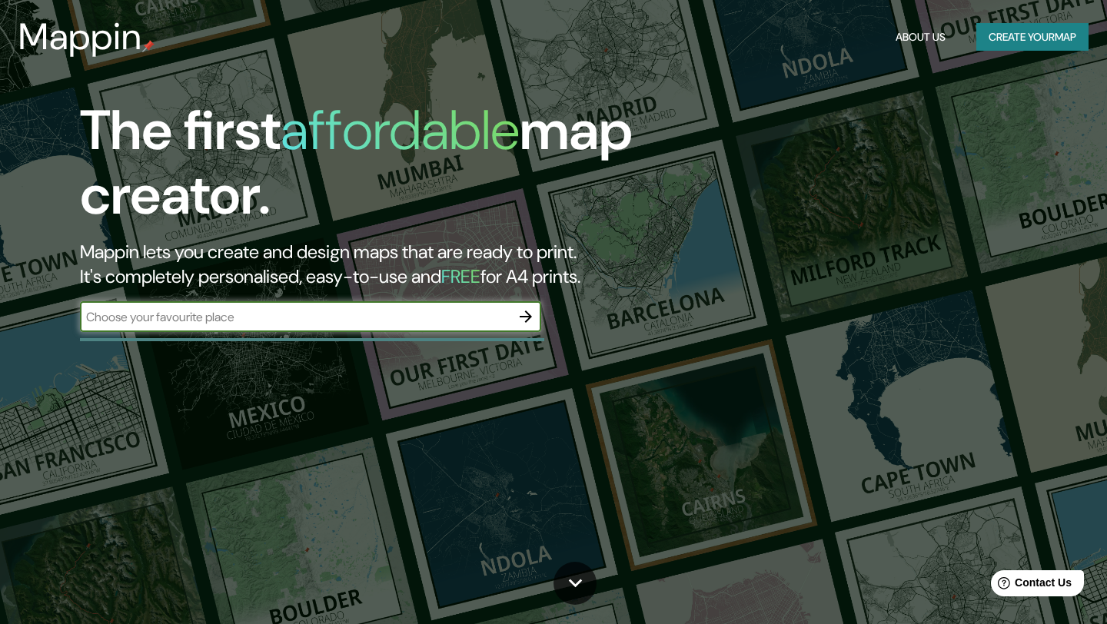
type input "E"
type input "M"
type input "Echuca"
click at [524, 318] on icon "button" at bounding box center [526, 317] width 18 height 18
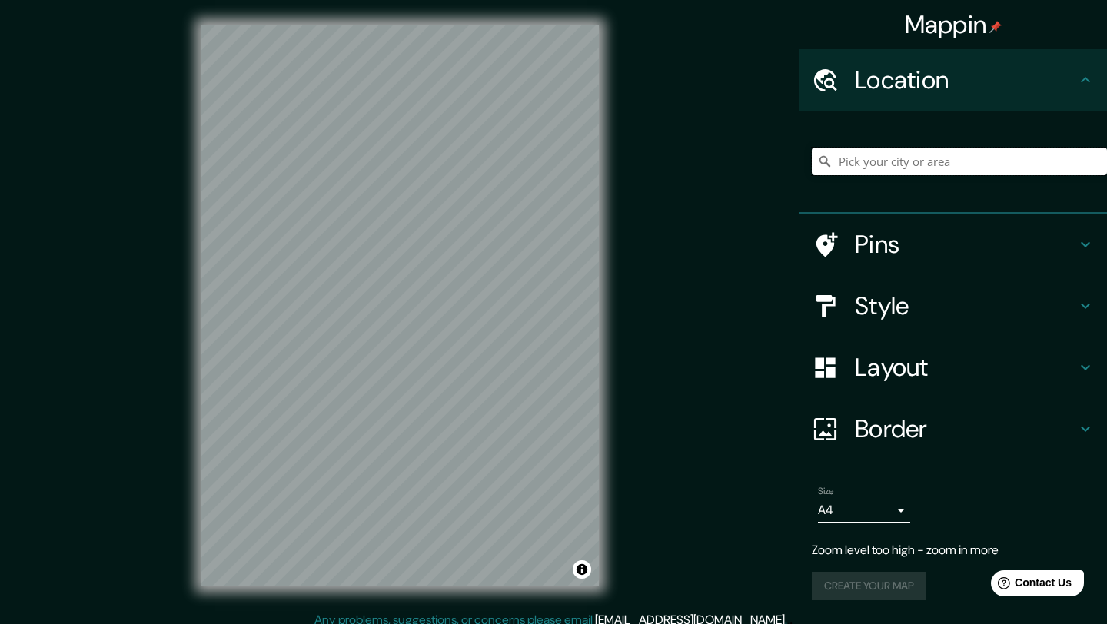
click at [897, 158] on input "Pick your city or area" at bounding box center [959, 162] width 295 height 28
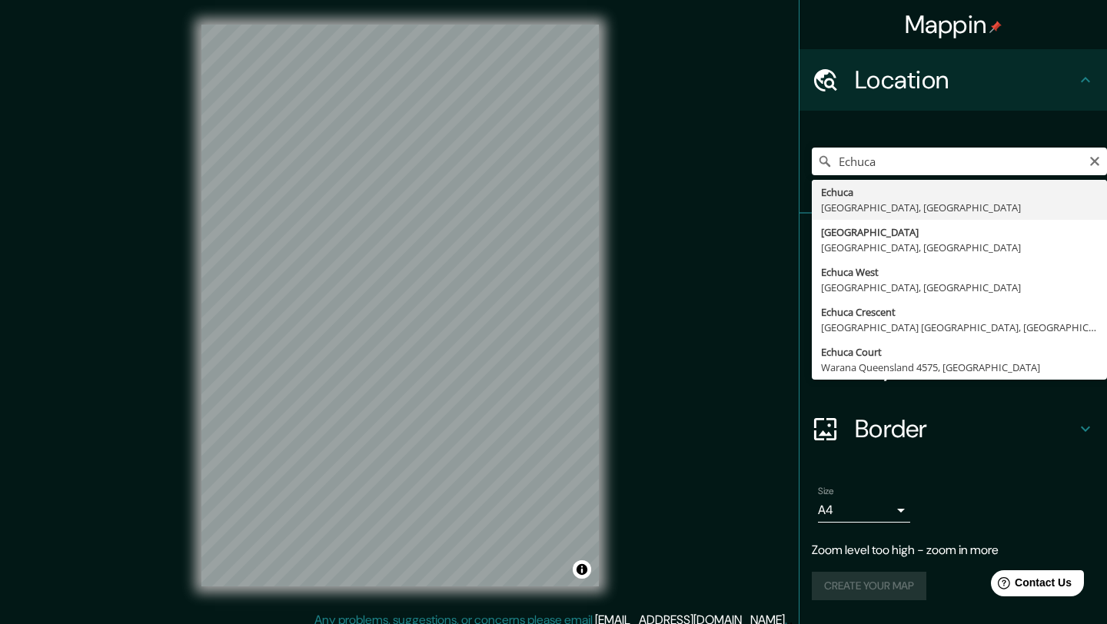
type input "Echuca, [GEOGRAPHIC_DATA], [GEOGRAPHIC_DATA]"
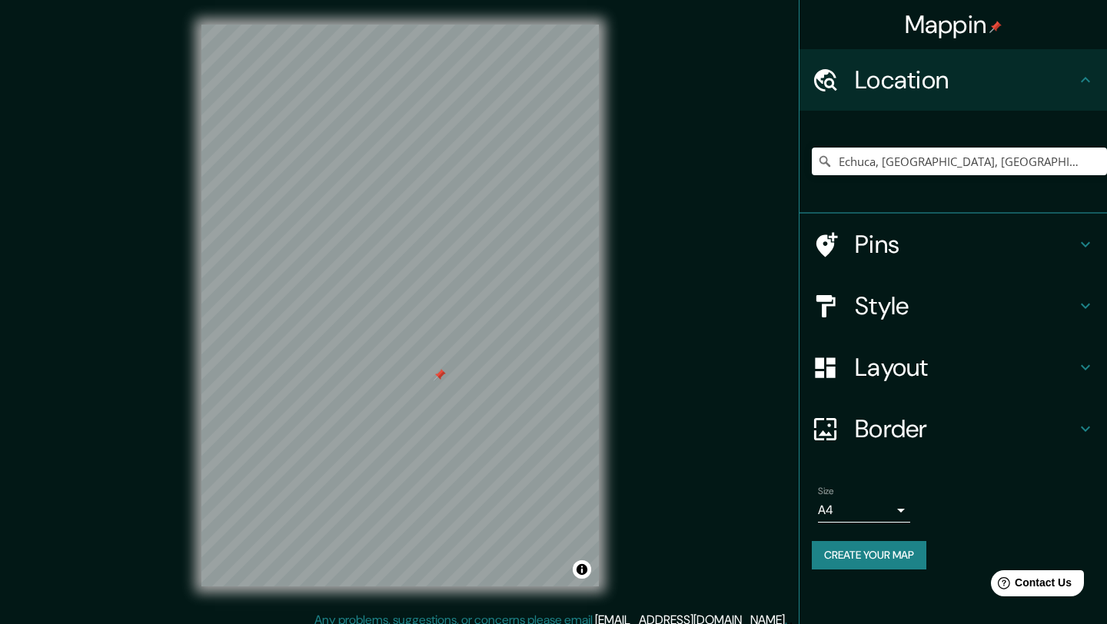
click at [440, 373] on div at bounding box center [440, 375] width 12 height 12
click at [902, 288] on div "Style" at bounding box center [954, 306] width 308 height 62
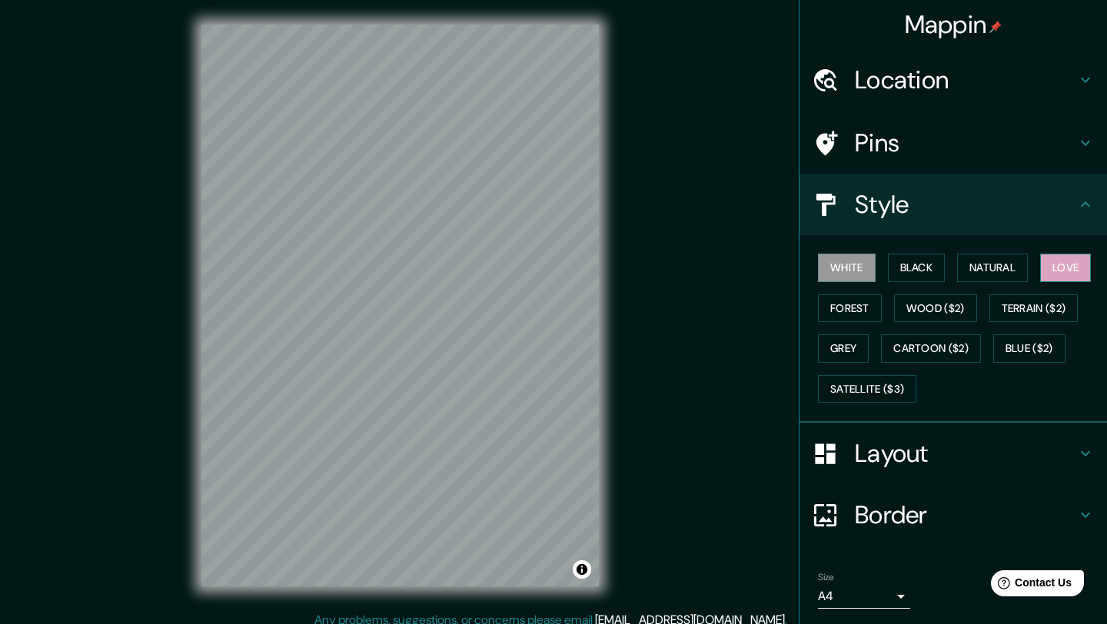
click at [1090, 262] on button "Love" at bounding box center [1066, 268] width 51 height 28
click at [971, 267] on button "Natural" at bounding box center [992, 268] width 71 height 28
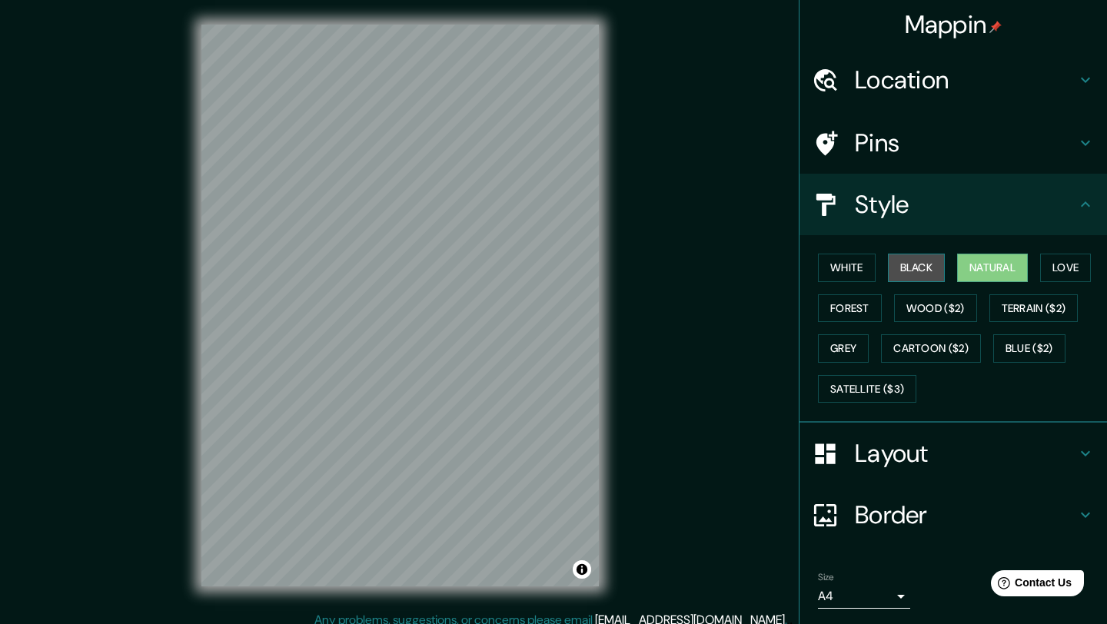
click at [915, 276] on button "Black" at bounding box center [917, 268] width 58 height 28
click at [854, 259] on button "White" at bounding box center [847, 268] width 58 height 28
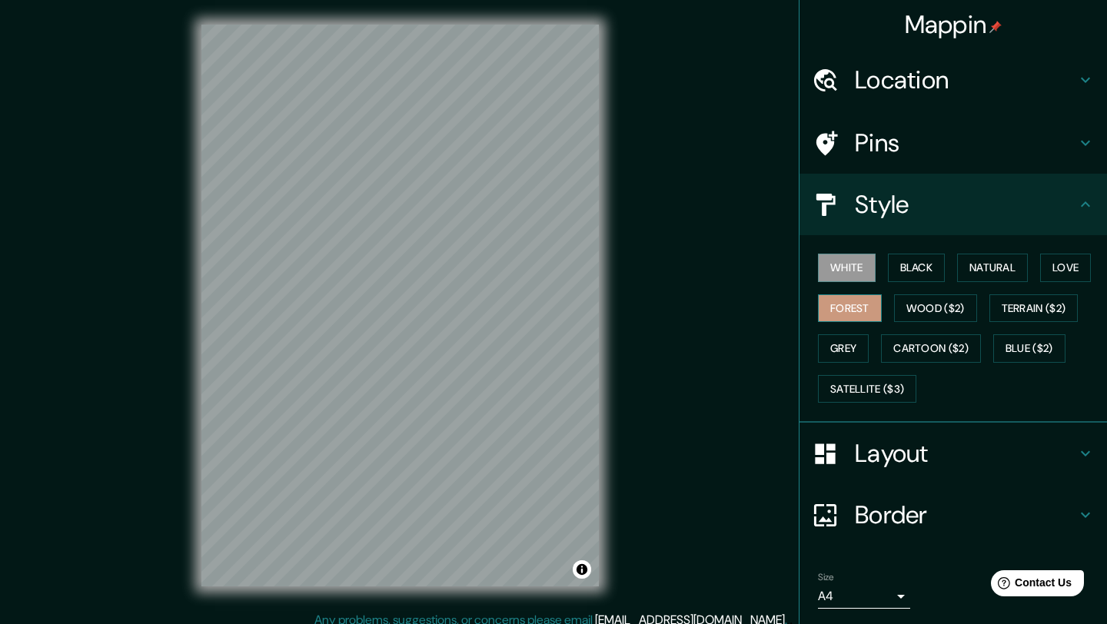
click at [866, 302] on button "Forest" at bounding box center [850, 309] width 64 height 28
click at [851, 345] on button "Grey" at bounding box center [843, 349] width 51 height 28
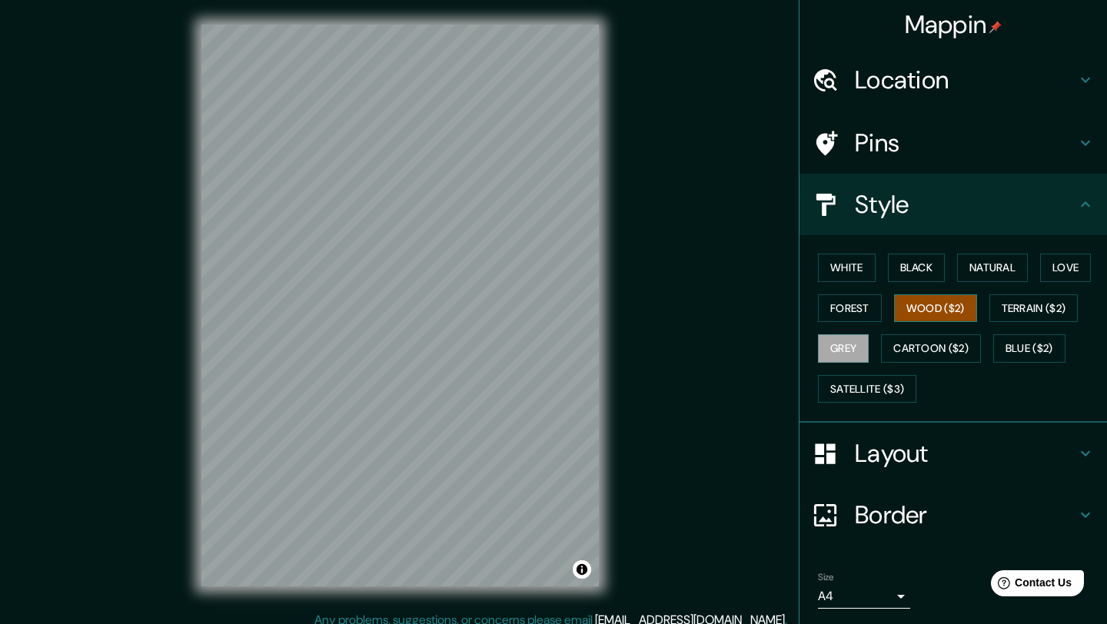
click at [954, 308] on button "Wood ($2)" at bounding box center [935, 309] width 83 height 28
click at [957, 349] on button "Cartoon ($2)" at bounding box center [931, 349] width 100 height 28
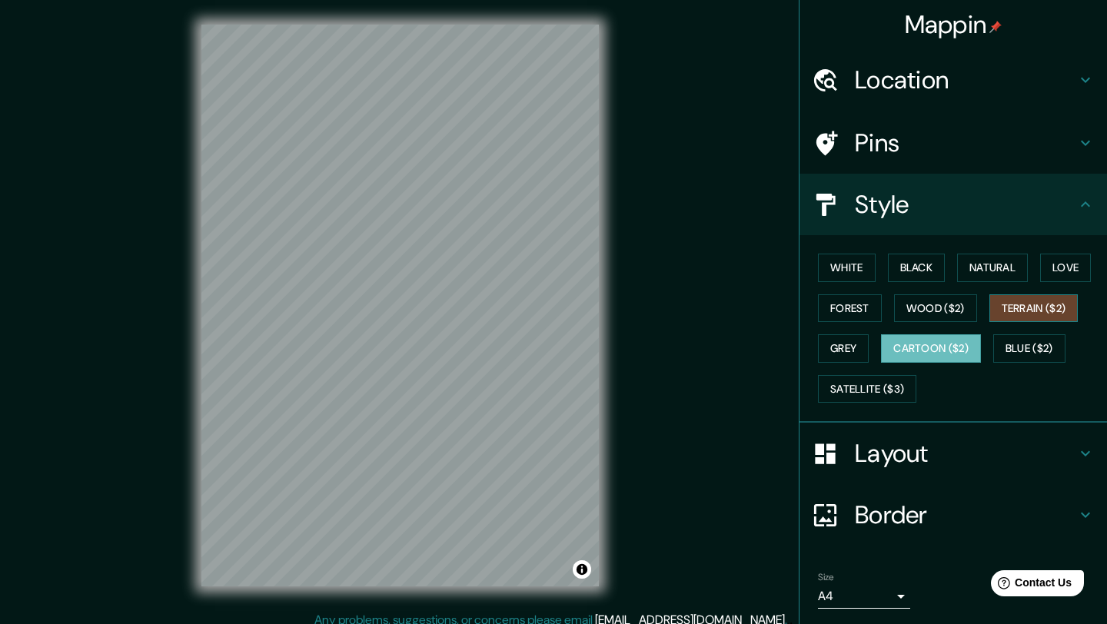
click at [1066, 302] on button "Terrain ($2)" at bounding box center [1034, 309] width 89 height 28
click at [1041, 352] on button "Blue ($2)" at bounding box center [1030, 349] width 72 height 28
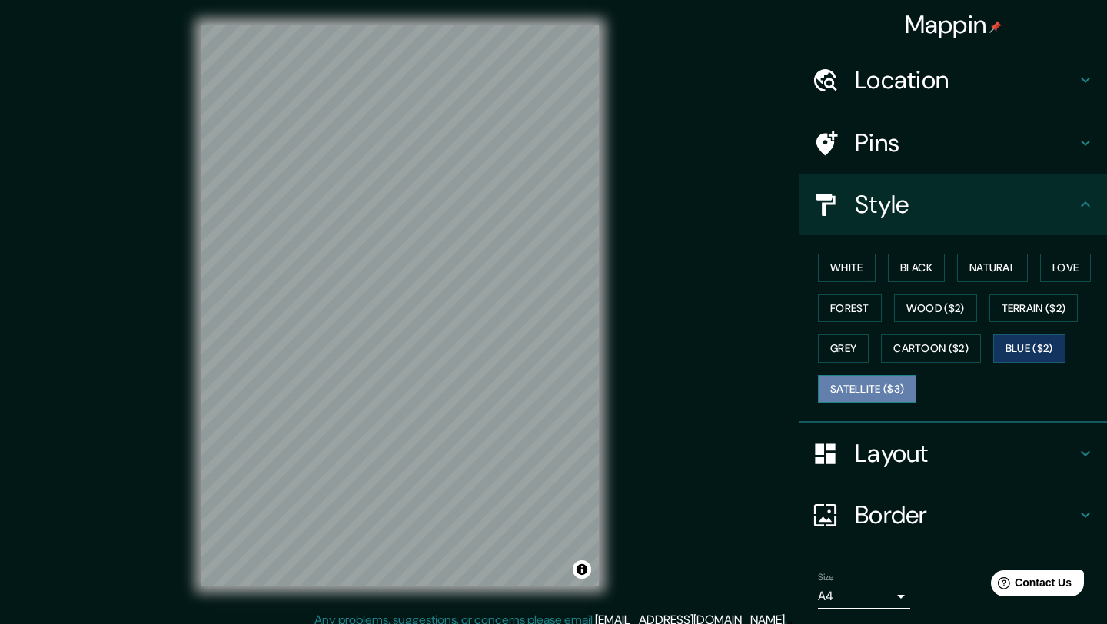
click at [880, 388] on button "Satellite ($3)" at bounding box center [867, 389] width 98 height 28
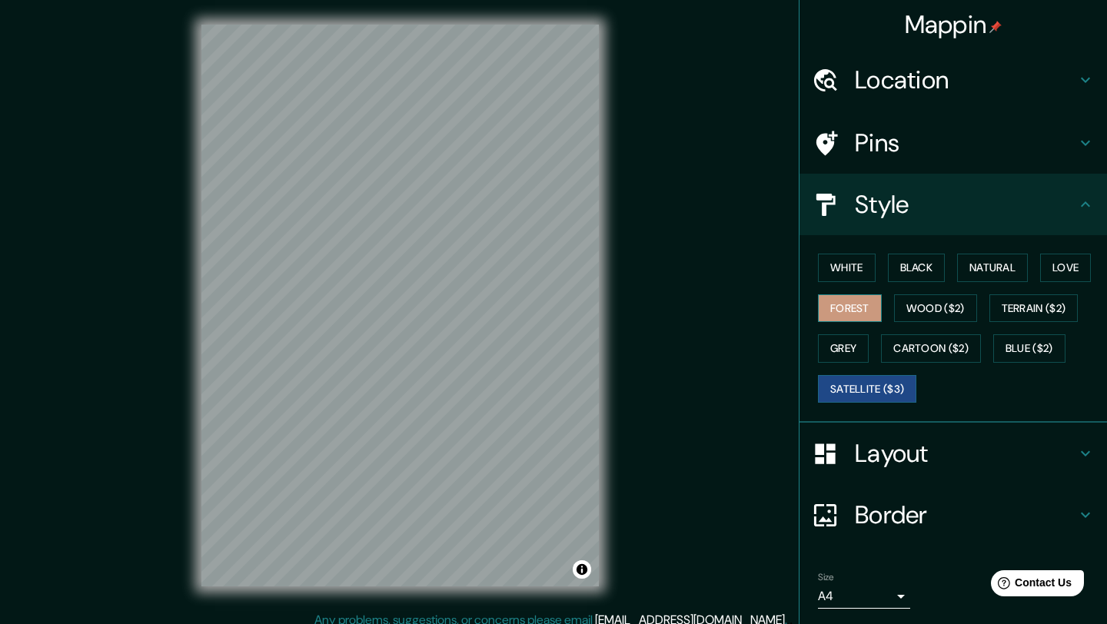
click at [858, 307] on button "Forest" at bounding box center [850, 309] width 64 height 28
click at [860, 263] on button "White" at bounding box center [847, 268] width 58 height 28
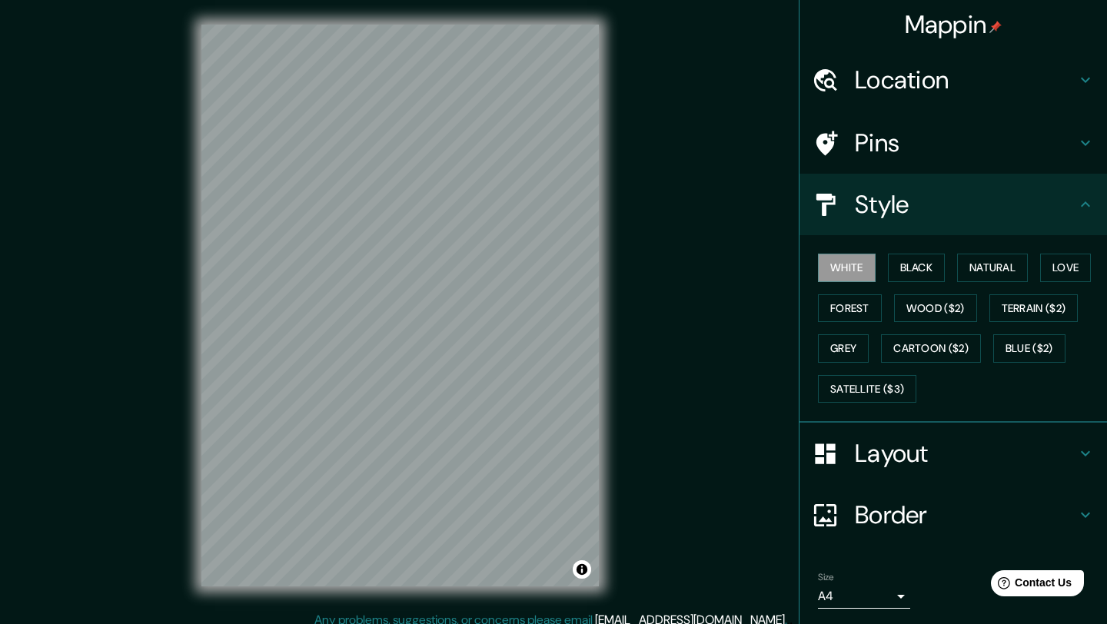
click at [951, 264] on div "White Black Natural Love Forest Wood ($2) Terrain ($2) Grey Cartoon ($2) Blue (…" at bounding box center [959, 329] width 295 height 162
click at [1051, 272] on button "Love" at bounding box center [1066, 268] width 51 height 28
click at [820, 265] on button "White" at bounding box center [847, 268] width 58 height 28
click at [930, 471] on div "Layout" at bounding box center [954, 454] width 308 height 62
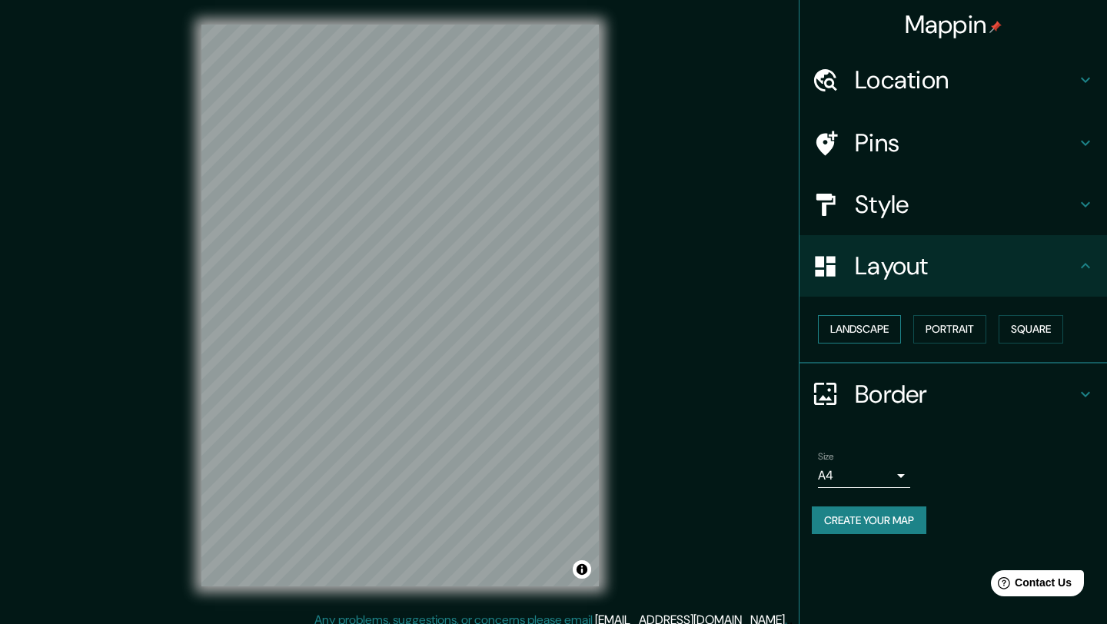
click at [870, 337] on button "Landscape" at bounding box center [859, 329] width 83 height 28
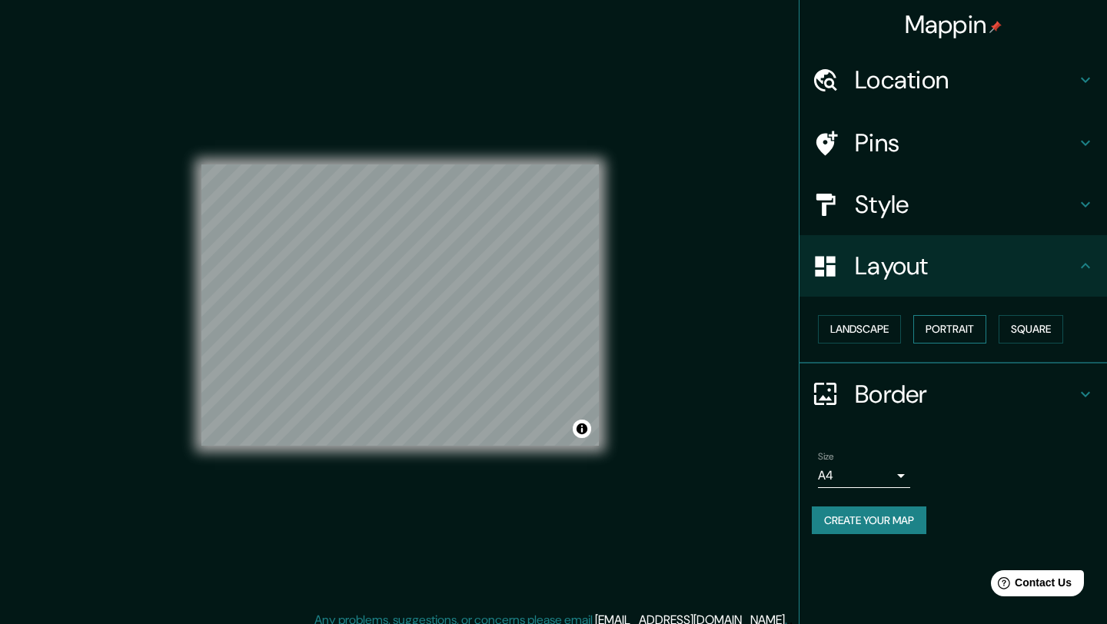
click at [941, 330] on button "Portrait" at bounding box center [950, 329] width 73 height 28
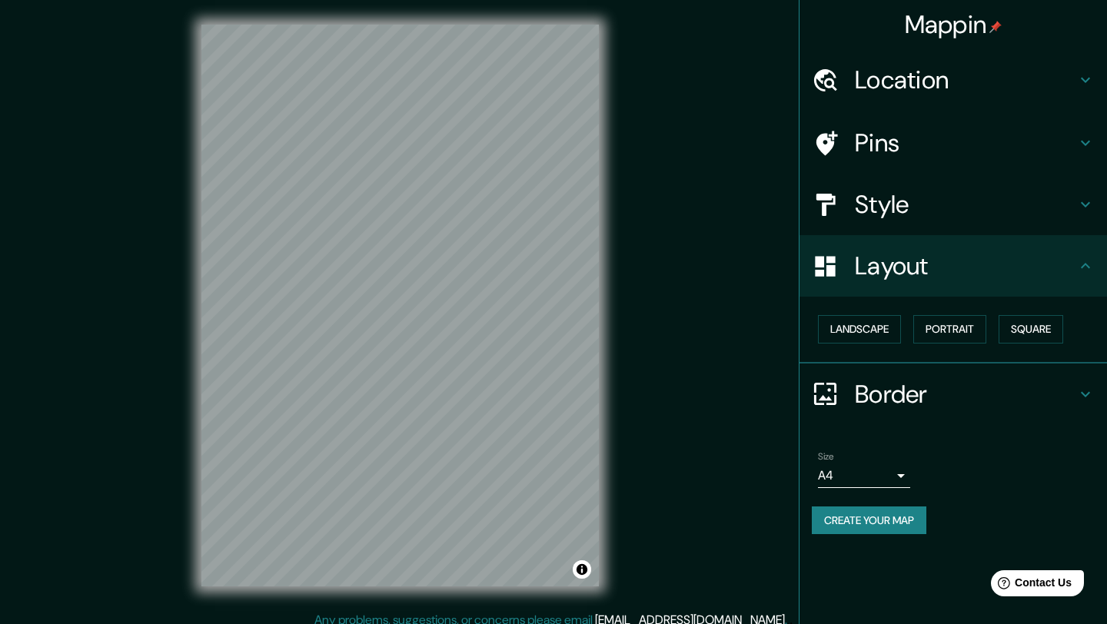
click at [921, 270] on h4 "Layout" at bounding box center [965, 266] width 221 height 31
click at [934, 391] on h4 "Border" at bounding box center [965, 394] width 221 height 31
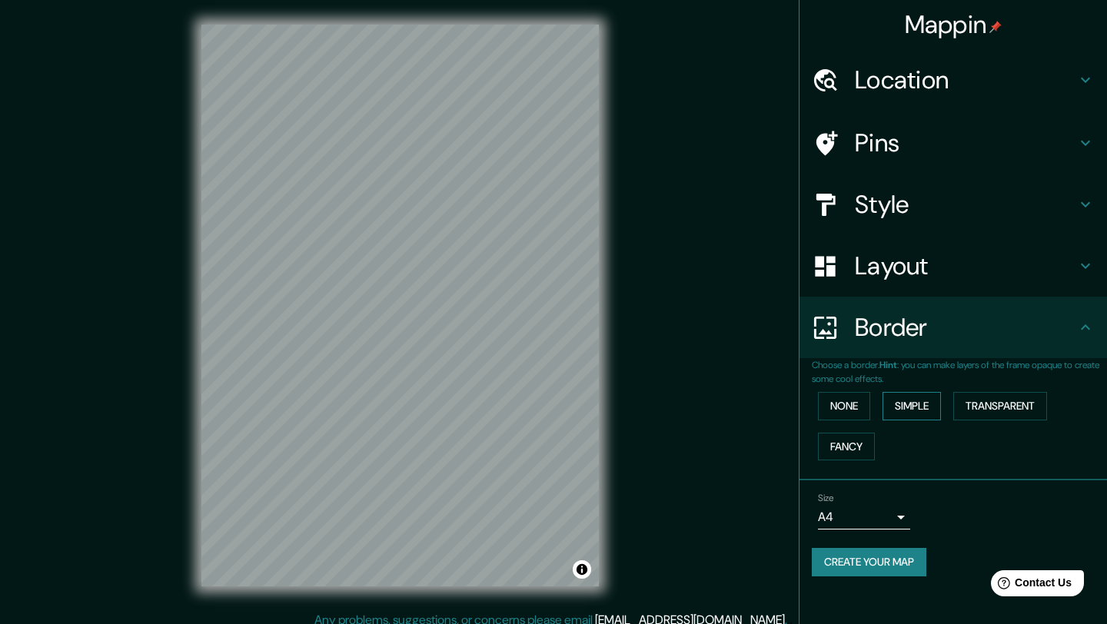
click at [916, 406] on button "Simple" at bounding box center [912, 406] width 58 height 28
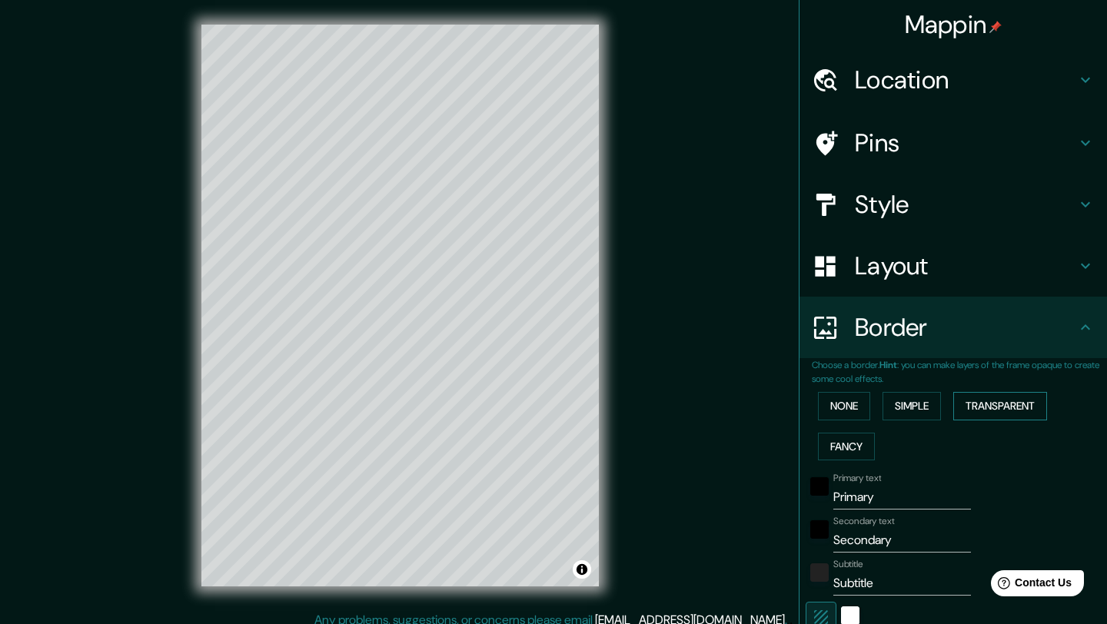
click at [993, 410] on button "Transparent" at bounding box center [1001, 406] width 94 height 28
click at [848, 448] on button "Fancy" at bounding box center [846, 447] width 57 height 28
click at [849, 408] on button "None" at bounding box center [844, 406] width 52 height 28
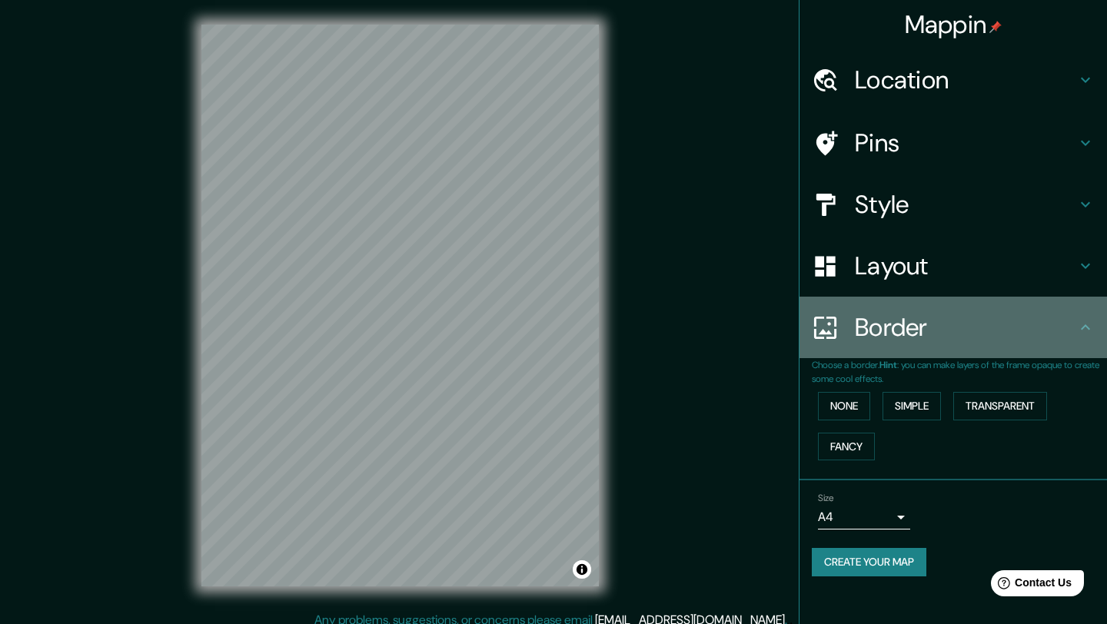
click at [937, 323] on h4 "Border" at bounding box center [965, 327] width 221 height 31
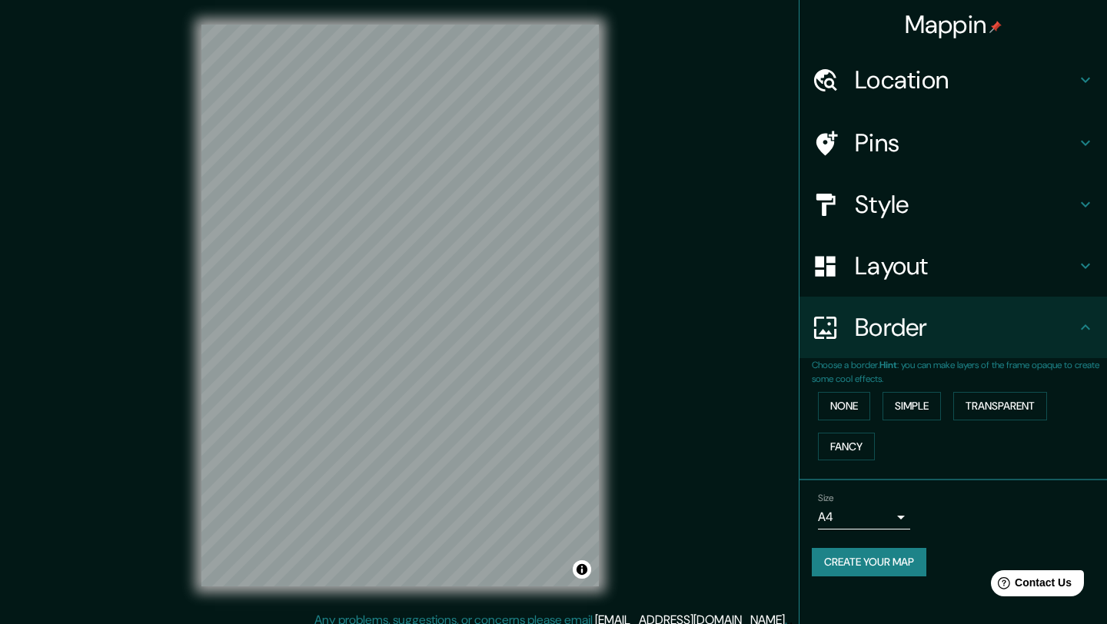
click at [880, 564] on button "Create your map" at bounding box center [869, 562] width 115 height 28
click at [915, 332] on h4 "Border" at bounding box center [965, 327] width 221 height 31
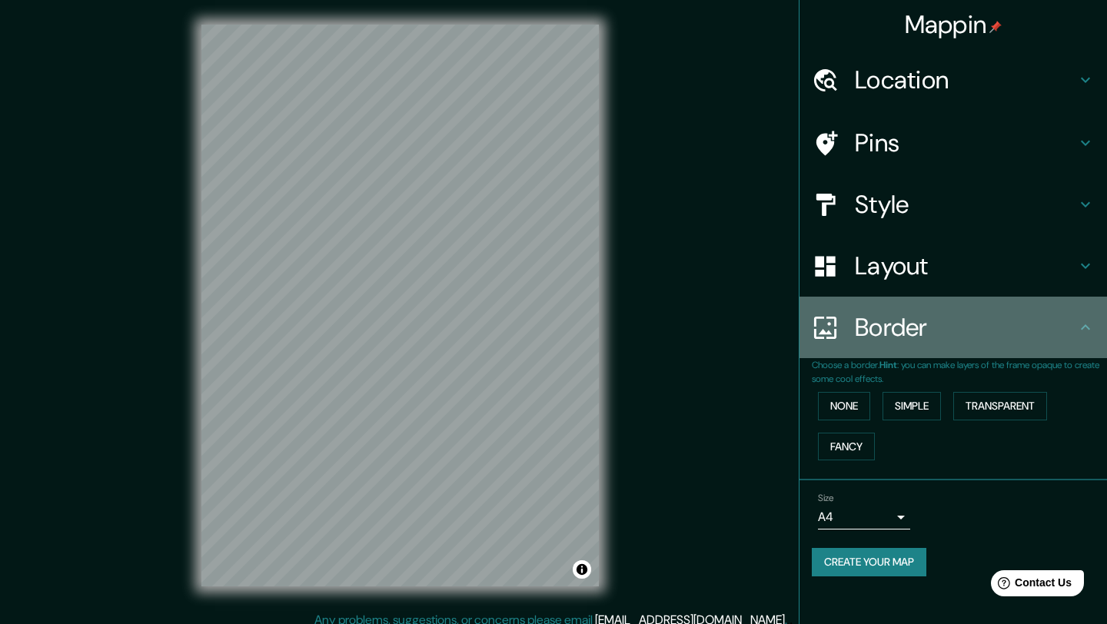
click at [1085, 323] on icon at bounding box center [1086, 327] width 18 height 18
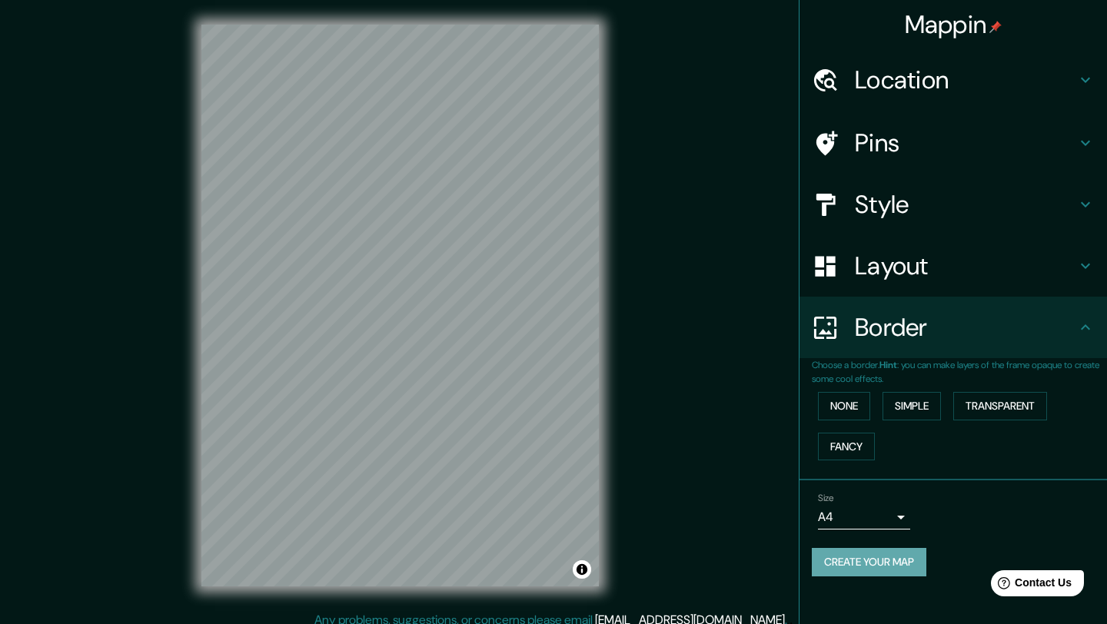
click at [854, 566] on button "Create your map" at bounding box center [869, 562] width 115 height 28
click at [934, 331] on h4 "Border" at bounding box center [965, 327] width 221 height 31
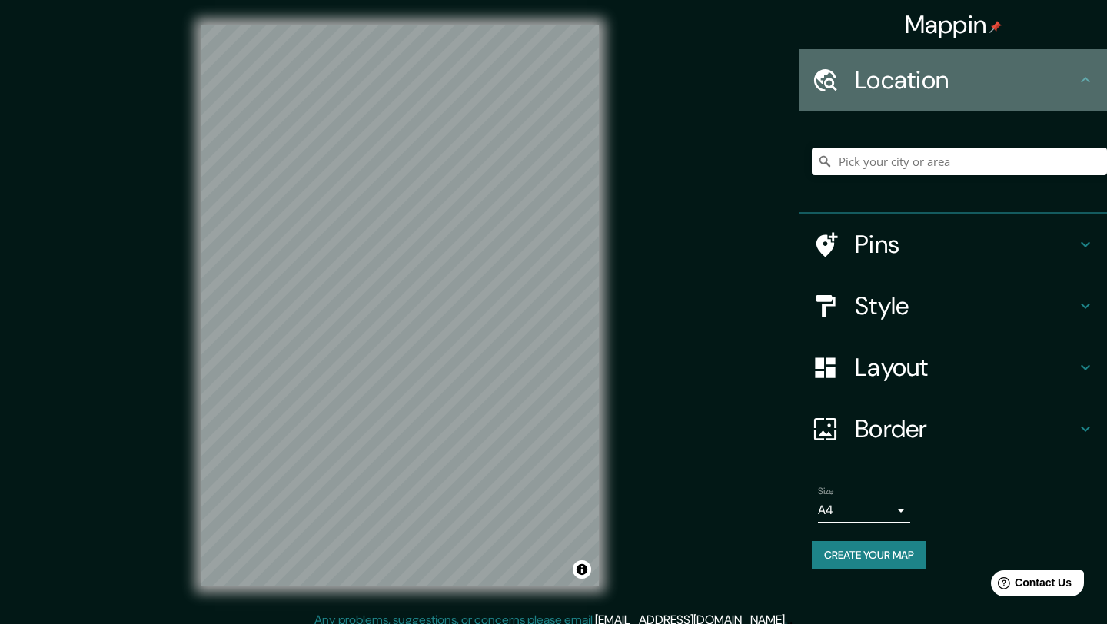
click at [898, 67] on h4 "Location" at bounding box center [965, 80] width 221 height 31
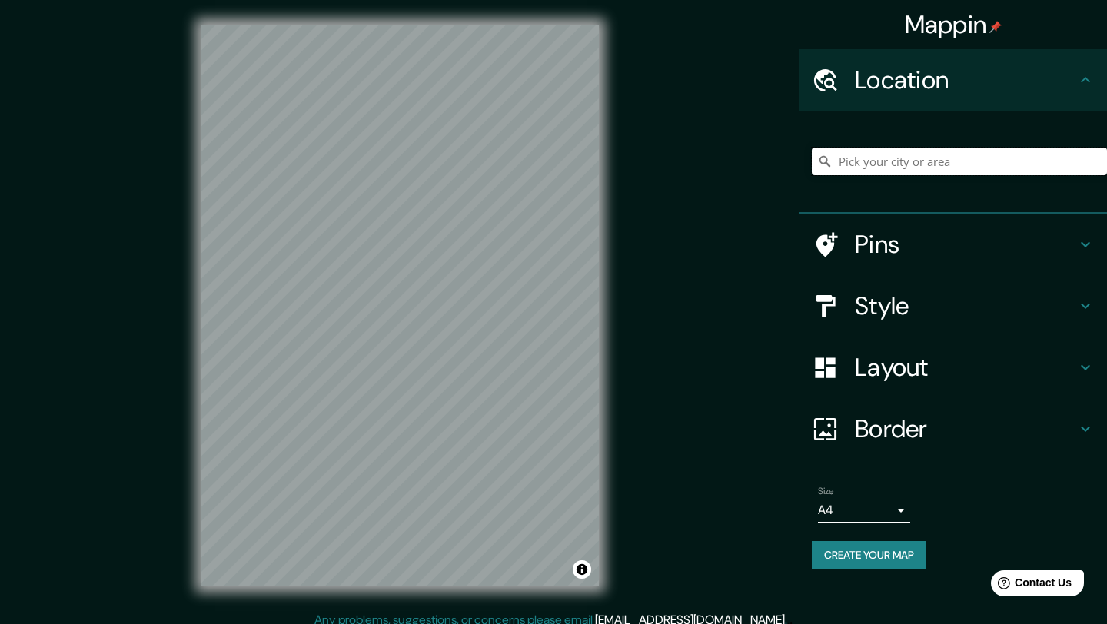
click at [905, 175] on input "Pick your city or area" at bounding box center [959, 162] width 295 height 28
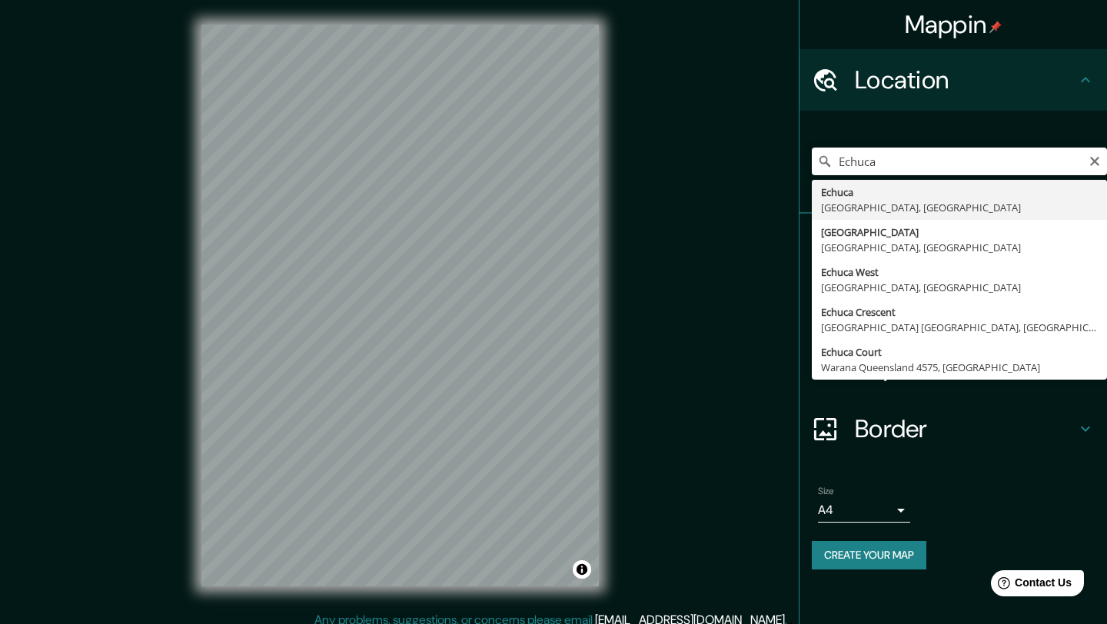
type input "Echuca, [GEOGRAPHIC_DATA], [GEOGRAPHIC_DATA]"
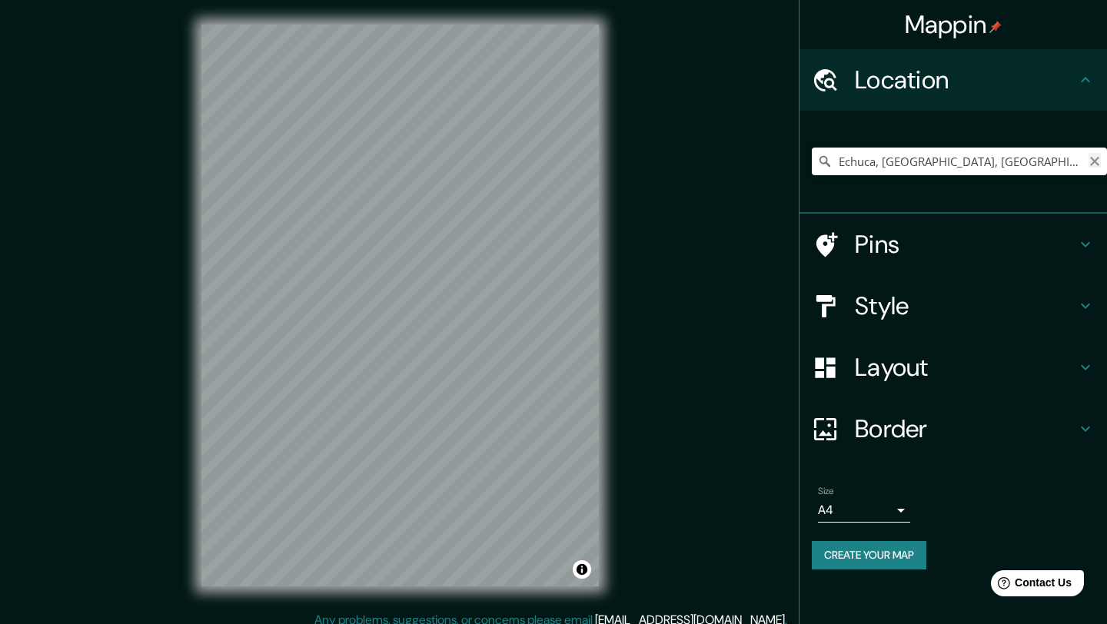
click at [1097, 165] on icon "Clear" at bounding box center [1095, 161] width 12 height 12
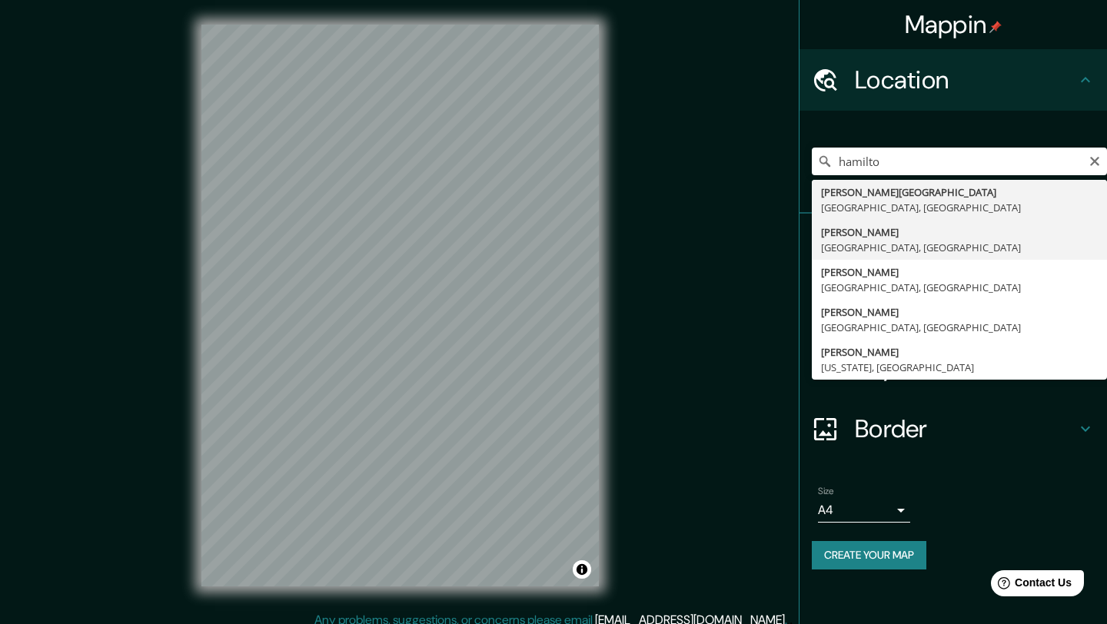
type input "[GEOGRAPHIC_DATA][PERSON_NAME][GEOGRAPHIC_DATA], [GEOGRAPHIC_DATA]"
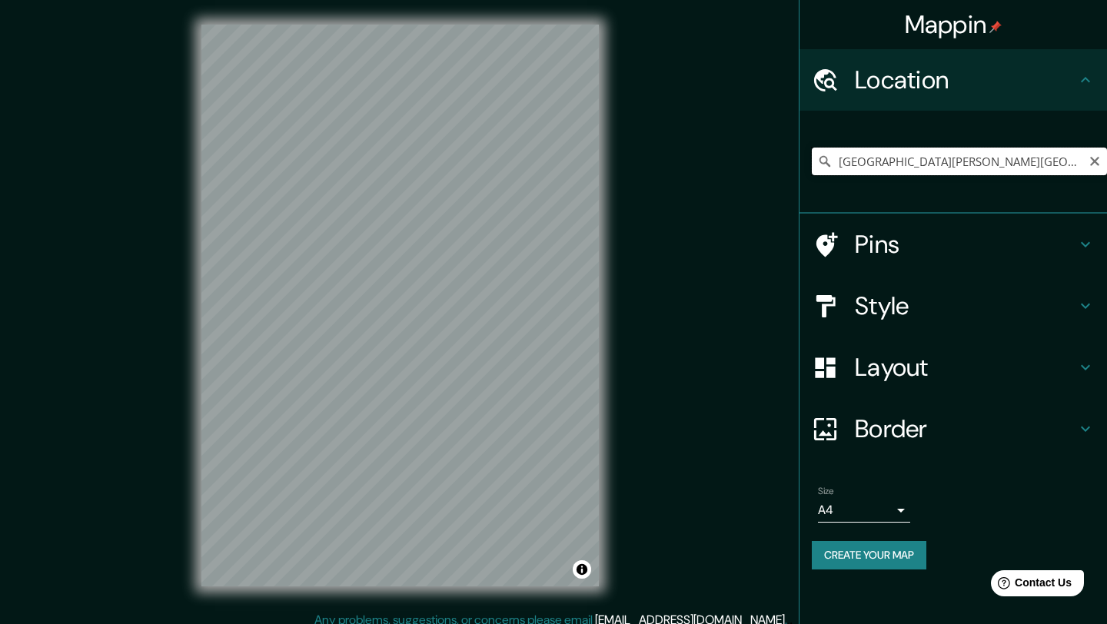
click at [1059, 165] on input "[GEOGRAPHIC_DATA][PERSON_NAME][GEOGRAPHIC_DATA], [GEOGRAPHIC_DATA]" at bounding box center [959, 162] width 295 height 28
click at [1096, 157] on icon "Clear" at bounding box center [1095, 161] width 12 height 12
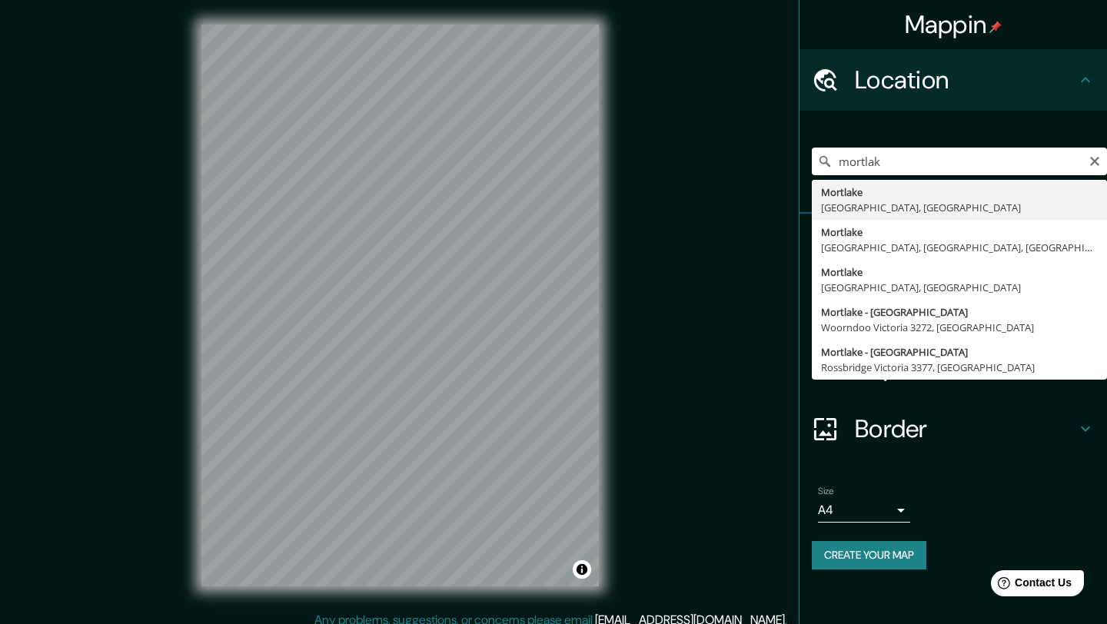
type input "[GEOGRAPHIC_DATA], [GEOGRAPHIC_DATA], [GEOGRAPHIC_DATA]"
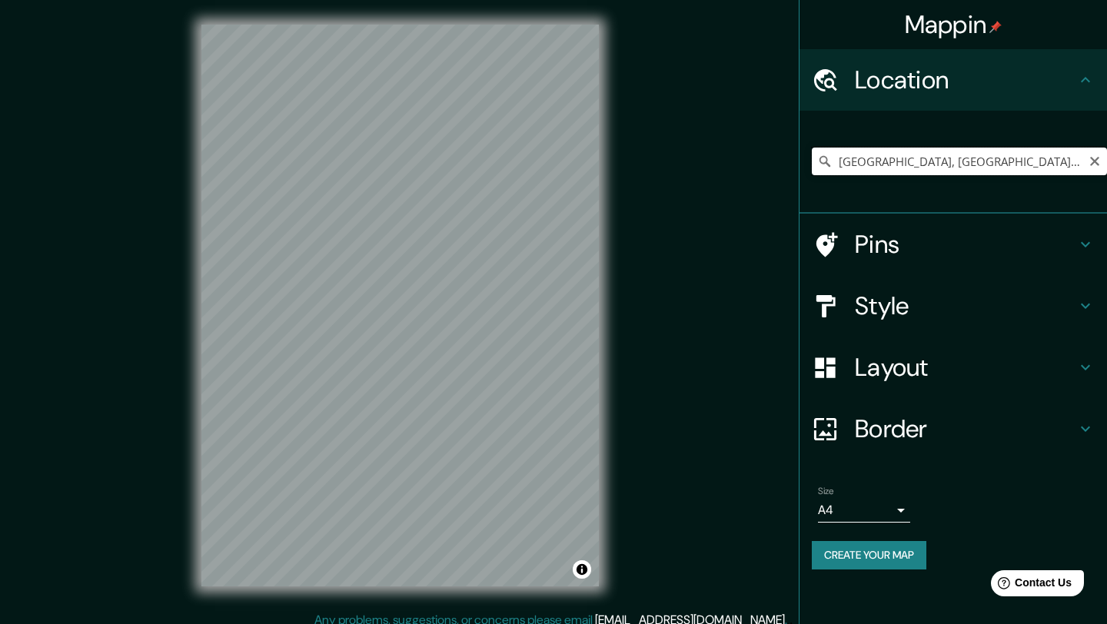
click at [1031, 160] on input "[GEOGRAPHIC_DATA], [GEOGRAPHIC_DATA], [GEOGRAPHIC_DATA]" at bounding box center [959, 162] width 295 height 28
click at [1097, 159] on icon "Clear" at bounding box center [1095, 161] width 9 height 9
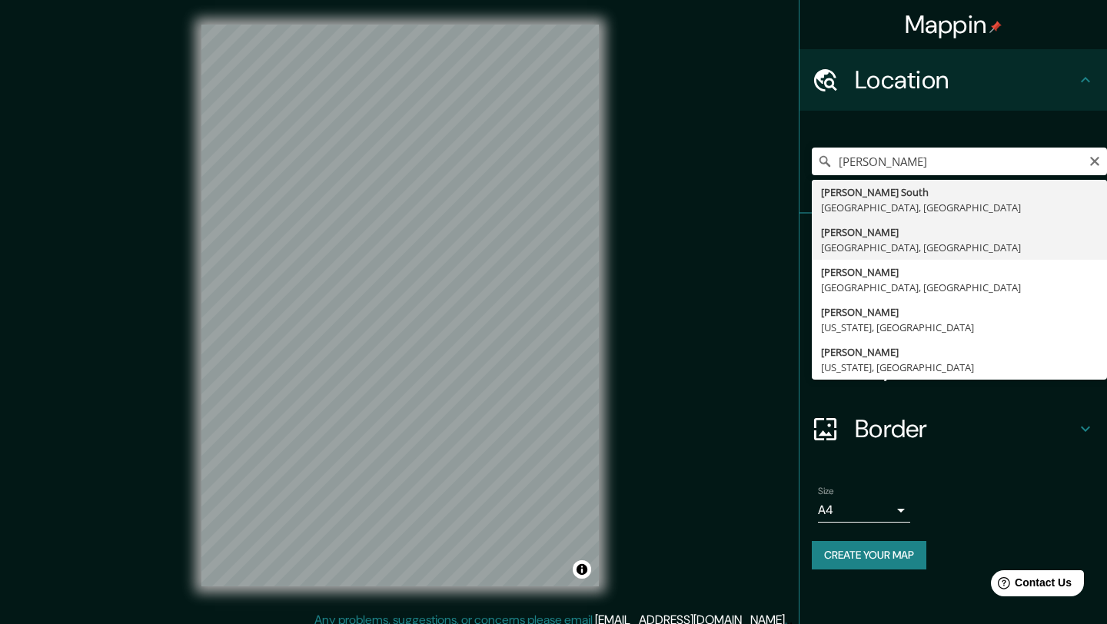
type input "[PERSON_NAME][GEOGRAPHIC_DATA], [GEOGRAPHIC_DATA]"
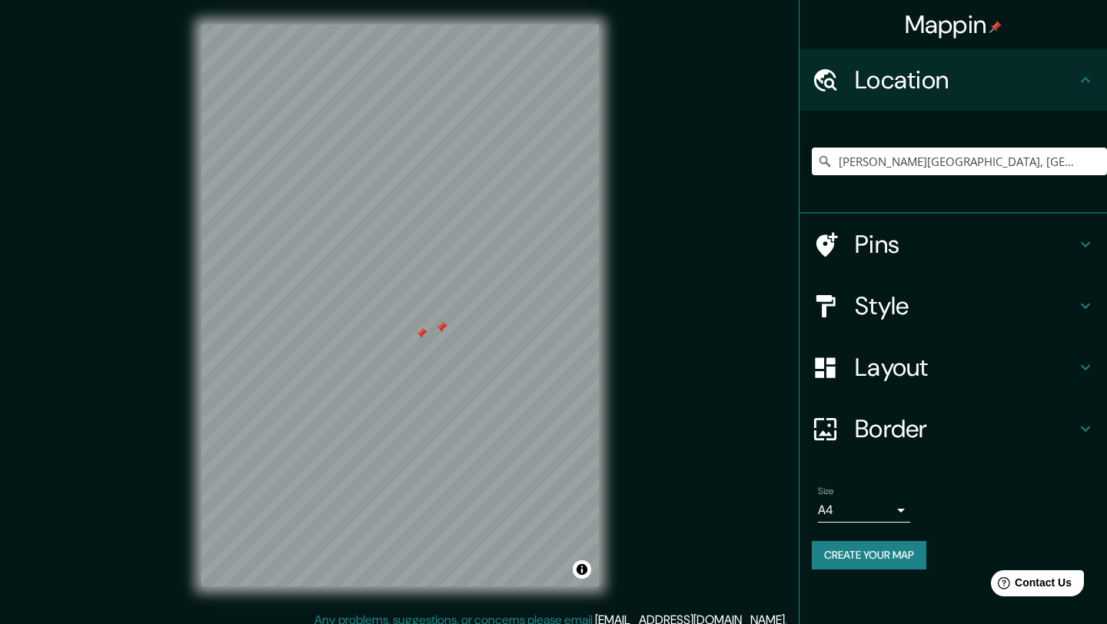
click at [425, 334] on div at bounding box center [421, 334] width 12 height 12
click at [445, 333] on div at bounding box center [441, 327] width 12 height 12
